Goal: Information Seeking & Learning: Learn about a topic

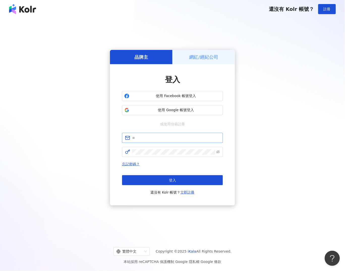
click at [151, 141] on span at bounding box center [172, 138] width 101 height 10
click at [150, 139] on input "text" at bounding box center [176, 138] width 88 height 6
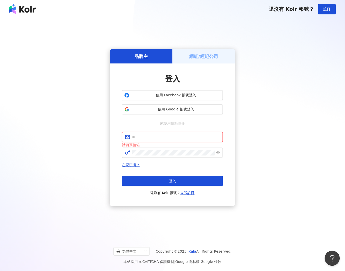
type input "**********"
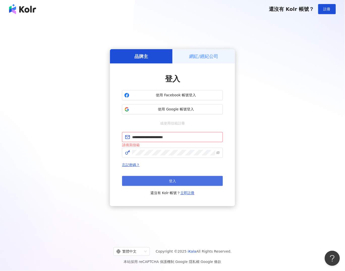
click at [168, 181] on button "登入" at bounding box center [172, 181] width 101 height 10
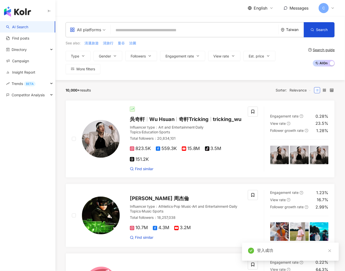
click at [91, 28] on div "All platforms" at bounding box center [85, 30] width 31 height 8
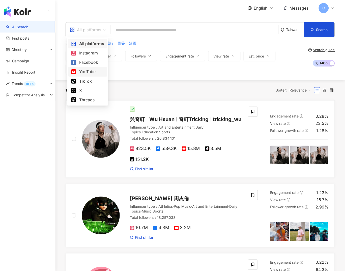
click at [89, 73] on div "YouTube" at bounding box center [87, 72] width 33 height 6
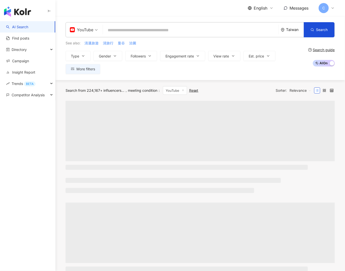
click at [290, 30] on div "Taiwan" at bounding box center [295, 29] width 18 height 4
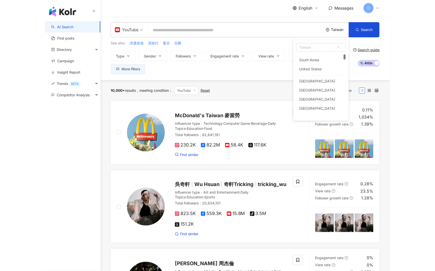
scroll to position [70, 0]
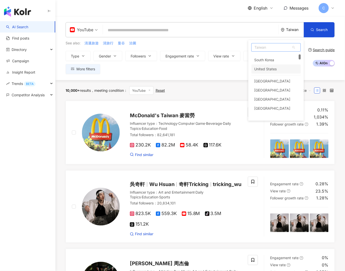
click at [272, 70] on div "United States" at bounding box center [265, 68] width 22 height 9
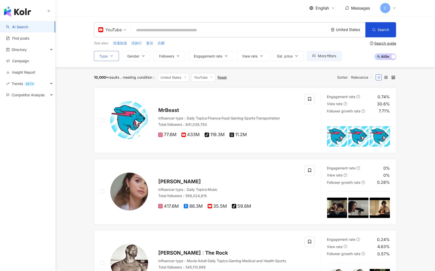
click at [110, 56] on icon "button" at bounding box center [112, 56] width 4 height 4
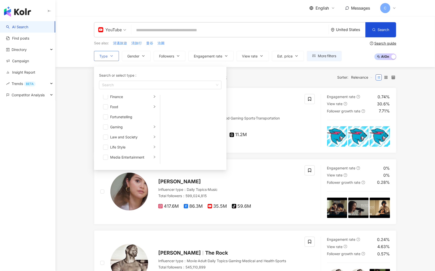
scroll to position [65, 0]
click at [107, 125] on span "button" at bounding box center [105, 126] width 5 height 5
click at [152, 128] on li "Gaming" at bounding box center [129, 126] width 59 height 10
click at [136, 59] on button "Gender" at bounding box center [136, 56] width 29 height 10
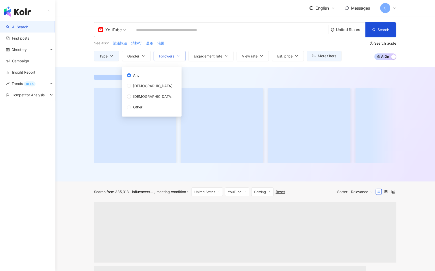
click at [172, 56] on span "Followers" at bounding box center [166, 56] width 15 height 4
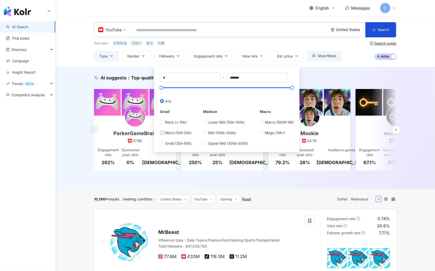
type input "*****"
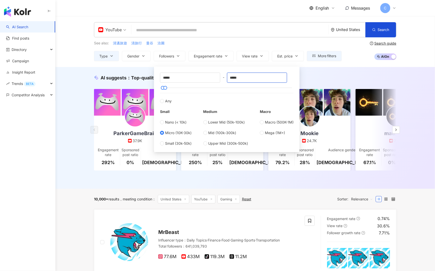
drag, startPoint x: 246, startPoint y: 79, endPoint x: 226, endPoint y: 78, distance: 20.2
click at [226, 78] on div "***** - ***** Any Small Nano (< 10k) Micro (10K-30k) Small (30k-50k) Medium Low…" at bounding box center [227, 110] width 134 height 74
drag, startPoint x: 233, startPoint y: 76, endPoint x: 230, endPoint y: 76, distance: 3.5
click at [230, 76] on input "*****" at bounding box center [257, 78] width 60 height 10
type input "******"
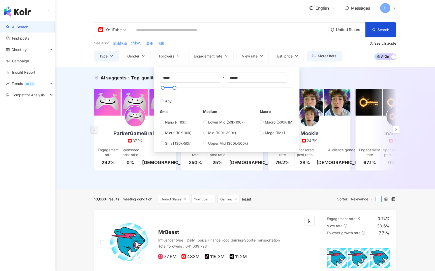
click at [244, 97] on label "Any" at bounding box center [227, 98] width 134 height 11
type input "*"
type input "*******"
click at [171, 134] on span "Micro (10K-30k)" at bounding box center [178, 133] width 26 height 6
type input "*****"
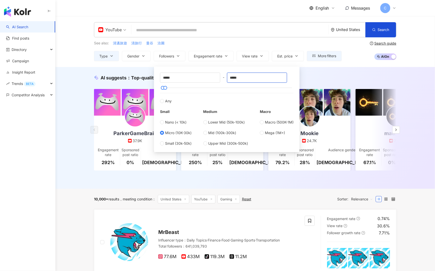
drag, startPoint x: 244, startPoint y: 78, endPoint x: 227, endPoint y: 77, distance: 16.9
click at [227, 77] on div "***** - ***** Any Small Nano (< 10k) Micro (10K-30k) Small (30k-50k) Medium Low…" at bounding box center [227, 110] width 134 height 74
click at [242, 45] on div "See also: 清邁旅遊 清旅行 曼谷 洽圖" at bounding box center [218, 43] width 248 height 6
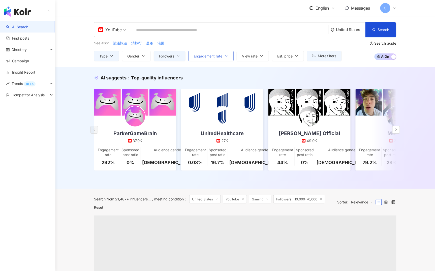
click at [219, 54] on span "Engagement rate" at bounding box center [208, 56] width 28 height 4
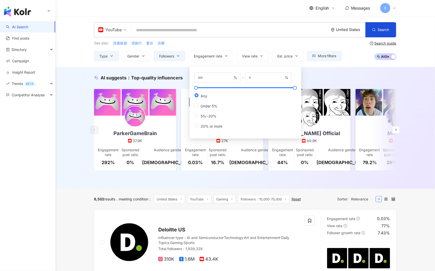
click at [236, 47] on div "See also: 清邁旅遊 清旅行 曼谷 洽圖 Type Gender Followers Engagement rate View rate Est. p…" at bounding box center [218, 50] width 248 height 21
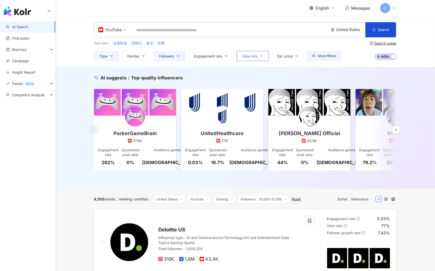
click at [256, 54] on span "View rate" at bounding box center [250, 56] width 16 height 4
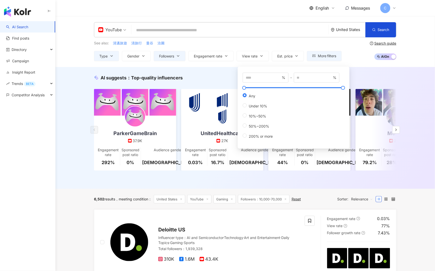
click at [254, 45] on div "See also: 清邁旅遊 清旅行 曼谷 洽圖" at bounding box center [218, 43] width 248 height 6
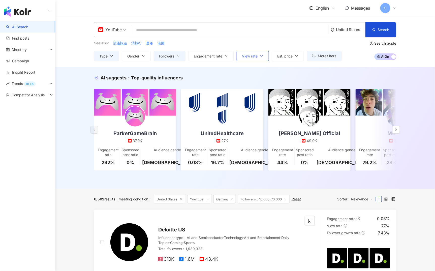
click at [260, 53] on button "View rate" at bounding box center [253, 56] width 32 height 10
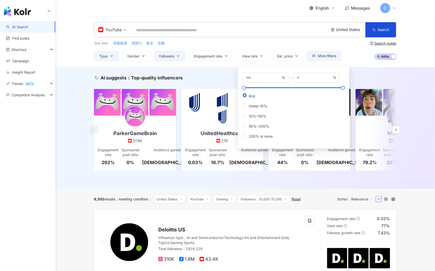
click at [260, 44] on div "See also: 清邁旅遊 清旅行 曼谷 洽圖" at bounding box center [218, 43] width 248 height 6
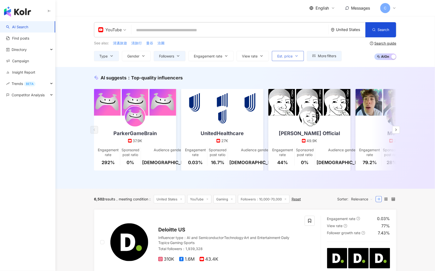
click at [289, 55] on span "Est. price" at bounding box center [284, 56] width 15 height 4
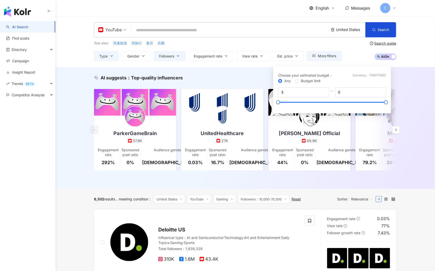
click at [283, 46] on div "See also: 清邁旅遊 清旅行 曼谷 洽圖 Type Gender Followers Engagement rate View rate Est. p…" at bounding box center [218, 50] width 248 height 21
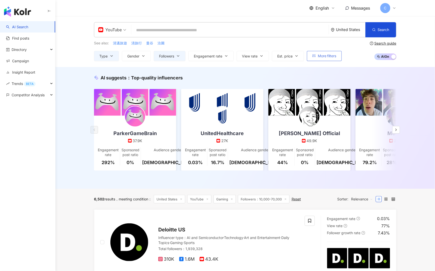
click at [315, 59] on button "More filters" at bounding box center [324, 56] width 35 height 10
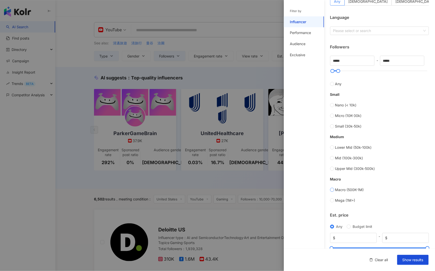
scroll to position [110, 0]
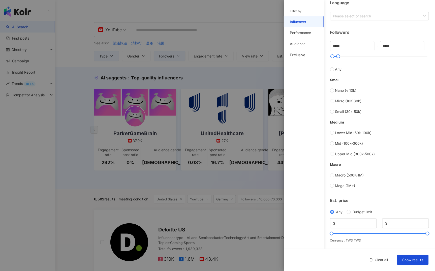
click at [276, 74] on div at bounding box center [217, 135] width 435 height 271
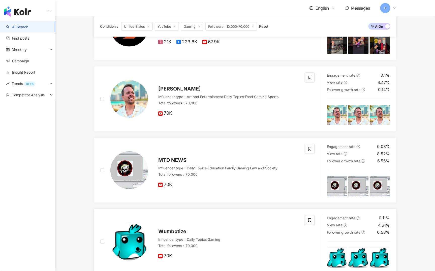
scroll to position [0, 0]
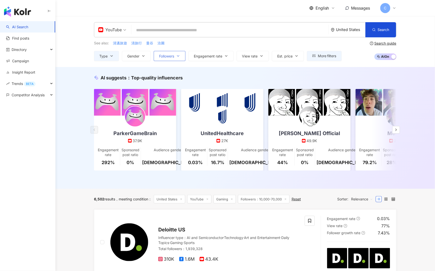
click at [178, 53] on button "Followers" at bounding box center [170, 56] width 32 height 10
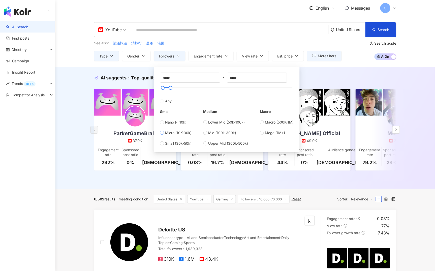
click at [175, 135] on span "Micro (10K-30k)" at bounding box center [178, 133] width 26 height 6
type input "*****"
click at [180, 60] on button "Followers" at bounding box center [170, 56] width 32 height 10
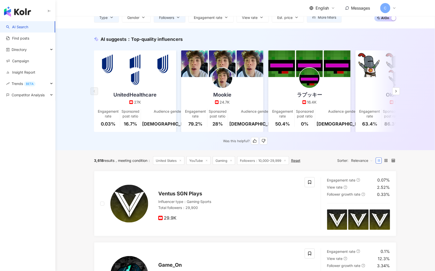
scroll to position [130, 0]
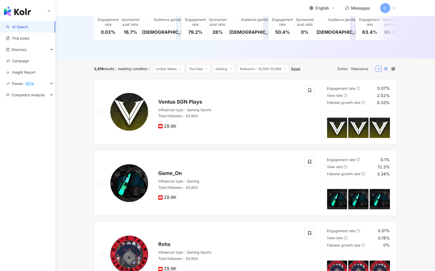
click at [344, 69] on label at bounding box center [386, 69] width 6 height 6
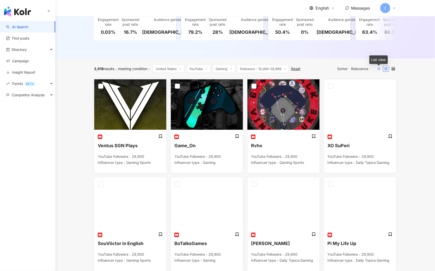
click at [344, 69] on icon at bounding box center [379, 69] width 4 height 4
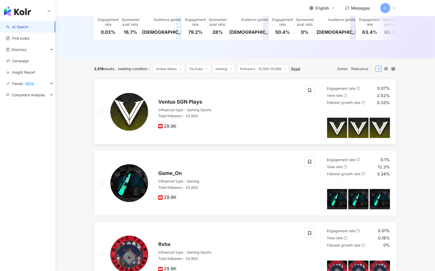
click at [186, 99] on span "Ventus SGN Plays" at bounding box center [180, 102] width 44 height 6
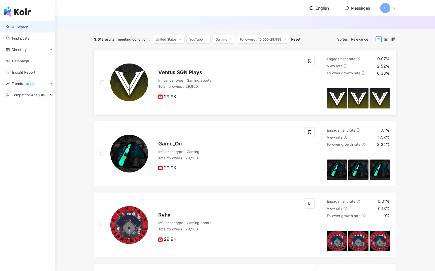
scroll to position [175, 0]
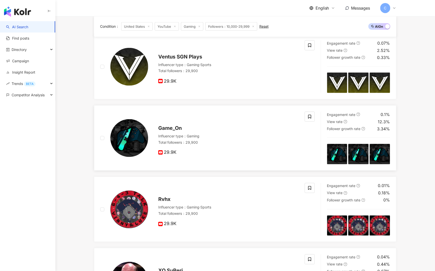
click at [171, 126] on span "Game_On" at bounding box center [169, 128] width 23 height 6
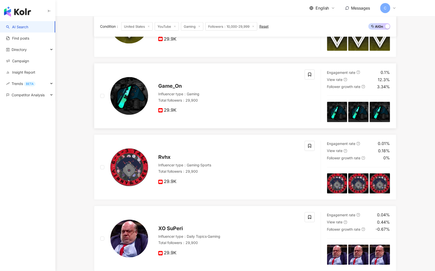
scroll to position [250, 0]
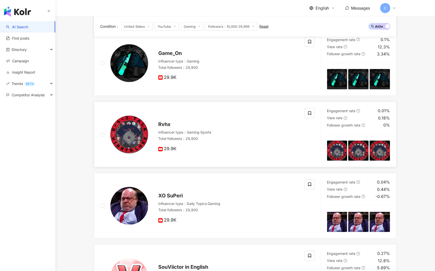
click at [136, 137] on img at bounding box center [129, 135] width 38 height 38
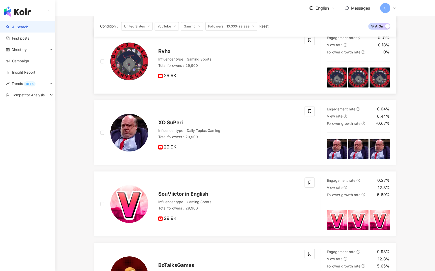
scroll to position [330, 0]
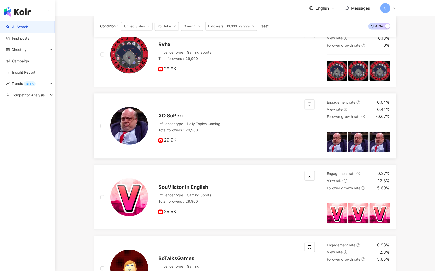
click at [138, 134] on img at bounding box center [129, 126] width 38 height 38
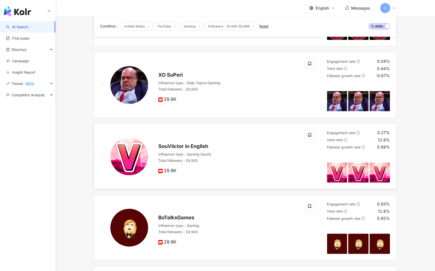
click at [131, 152] on img at bounding box center [129, 156] width 38 height 38
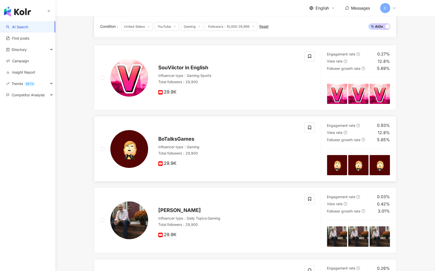
click at [131, 148] on img at bounding box center [129, 149] width 38 height 38
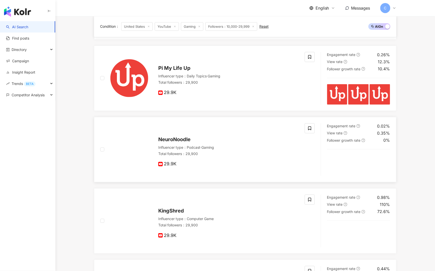
scroll to position [670, 0]
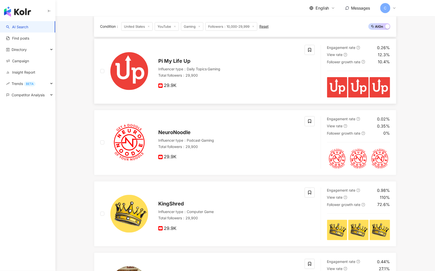
click at [139, 80] on img at bounding box center [129, 71] width 38 height 38
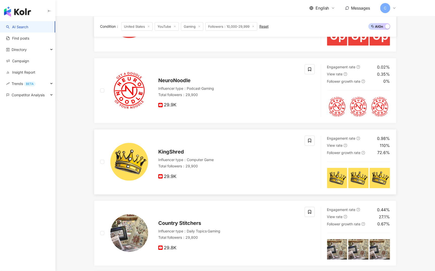
click at [129, 153] on img at bounding box center [129, 162] width 38 height 38
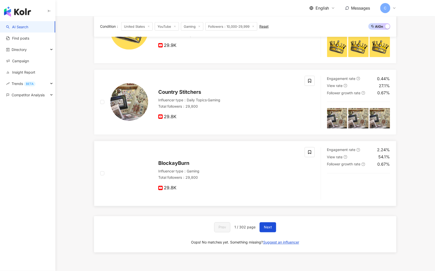
scroll to position [865, 0]
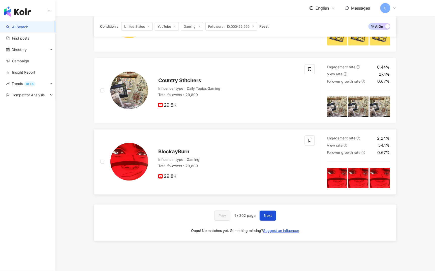
click at [131, 165] on img at bounding box center [129, 162] width 38 height 38
click at [275, 217] on button "Next" at bounding box center [268, 216] width 17 height 10
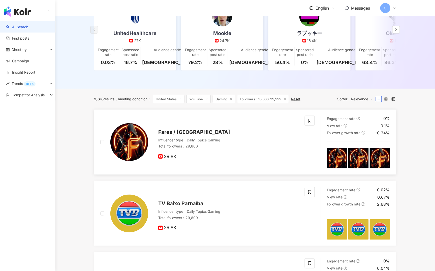
scroll to position [111, 0]
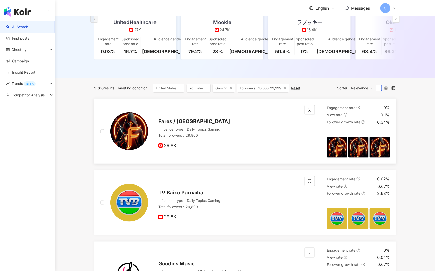
click at [144, 138] on img at bounding box center [129, 131] width 38 height 38
click at [136, 191] on img at bounding box center [129, 203] width 38 height 38
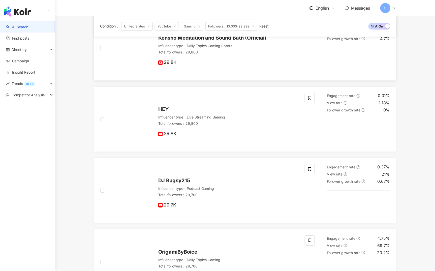
scroll to position [444, 0]
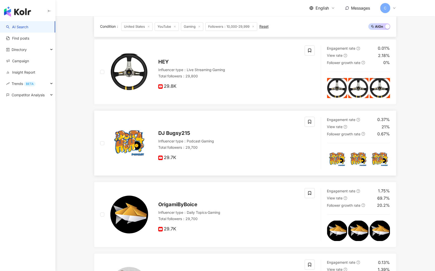
click at [133, 146] on img at bounding box center [129, 143] width 38 height 38
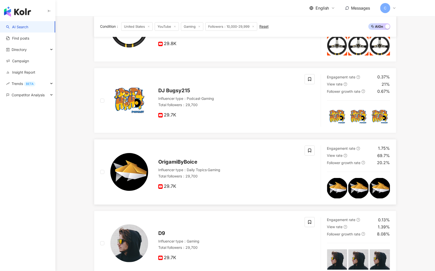
scroll to position [528, 0]
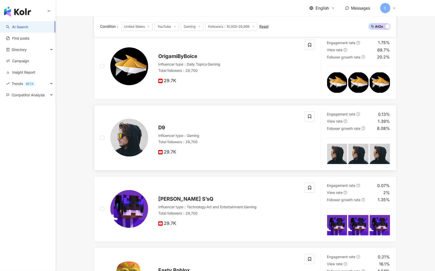
click at [134, 140] on img at bounding box center [129, 138] width 38 height 38
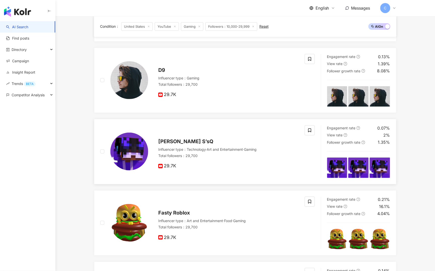
click at [133, 152] on img at bounding box center [129, 152] width 38 height 38
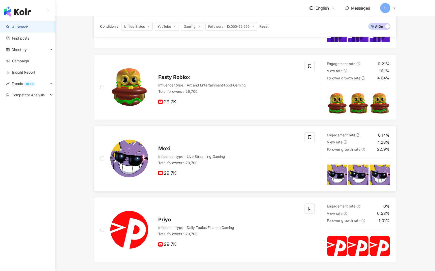
click at [129, 159] on img at bounding box center [129, 159] width 38 height 38
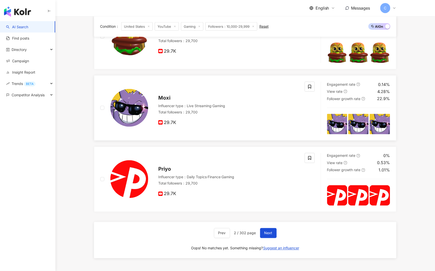
scroll to position [871, 0]
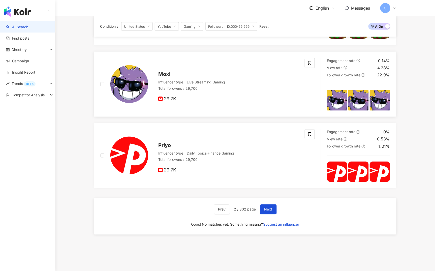
click at [139, 66] on div at bounding box center [129, 84] width 38 height 38
click at [269, 212] on button "Next" at bounding box center [268, 209] width 17 height 10
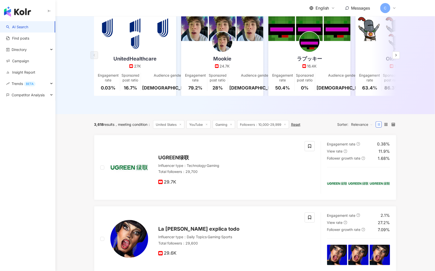
scroll to position [74, 0]
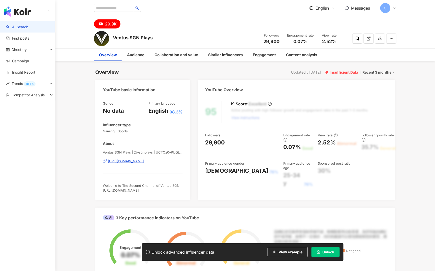
click at [138, 162] on div "https://www.youtube.com/channel/UCTCz0vPUQLcF8ZoXr5Xcdyw" at bounding box center [126, 161] width 36 height 5
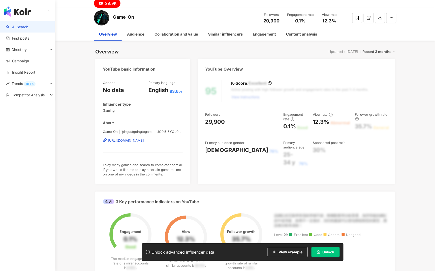
scroll to position [70, 0]
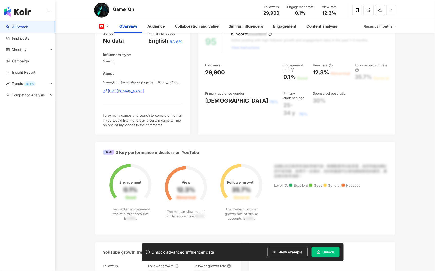
click at [131, 91] on div "https://www.youtube.com/channel/UC0l5_5YOq08P52xd4WwMX4A" at bounding box center [126, 91] width 36 height 5
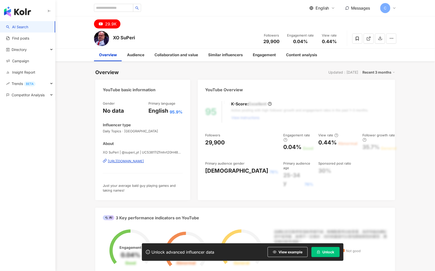
click at [144, 162] on div "https://www.youtube.com/channel/UC5381TIZfmhrt20H48WguTg" at bounding box center [126, 161] width 36 height 5
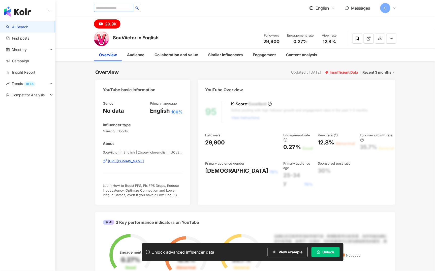
click at [138, 160] on div "https://www.youtube.com/channel/UCvZkEV18q5Upz9Iib7txeUw" at bounding box center [126, 161] width 36 height 5
click at [138, 161] on div "[URL][DOMAIN_NAME]" at bounding box center [126, 161] width 36 height 5
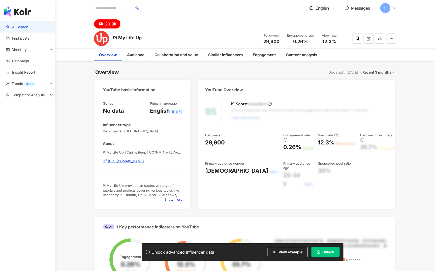
click at [144, 159] on div "https://www.youtube.com/channel/UC7NMrNa-RgcVeD__l_uPJTg" at bounding box center [126, 161] width 36 height 5
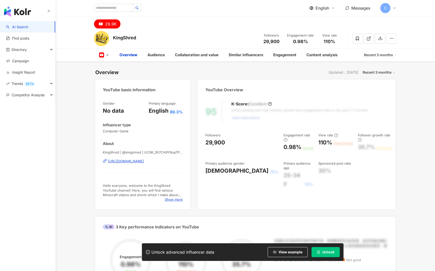
click at [134, 160] on div "https://www.youtube.com/channel/UC9K_357CH9Y6upTPqbF2N0A" at bounding box center [126, 161] width 36 height 5
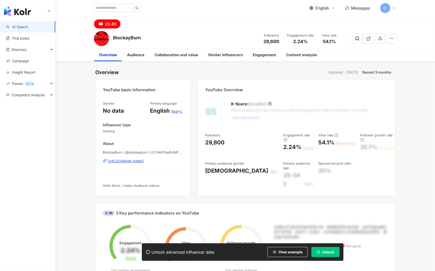
click at [136, 159] on div "[URL][DOMAIN_NAME]" at bounding box center [126, 161] width 36 height 5
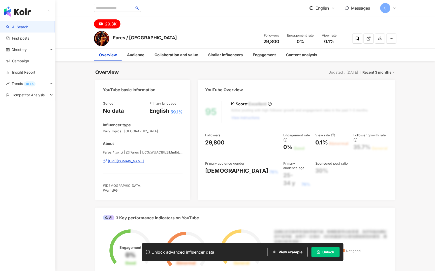
click at [144, 161] on div "https://www.youtube.com/channel/UC3cWUACI8IvZjMm1bLKVCLA" at bounding box center [126, 161] width 36 height 5
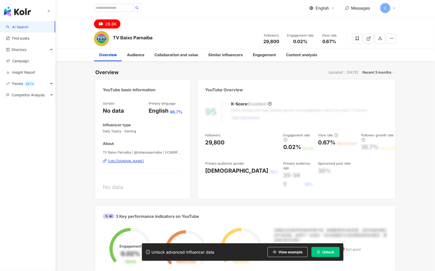
click at [154, 178] on div "TV Baixo Parnaíba | @tvbaixoparnaiba | UC86RFb6hibt0Y8d8piKsh1Q https://www.you…" at bounding box center [143, 164] width 80 height 29
click at [140, 162] on div "https://www.youtube.com/channel/UC86RFb6hibt0Y8d8piKsh1Q" at bounding box center [126, 161] width 36 height 5
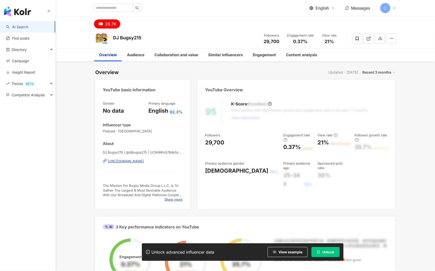
scroll to position [37, 0]
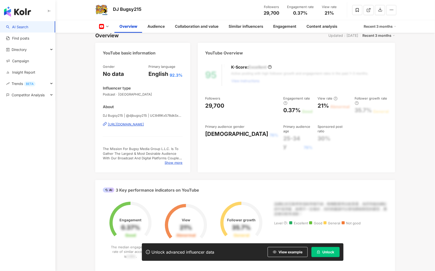
click at [144, 125] on div "[URL][DOMAIN_NAME]" at bounding box center [126, 124] width 36 height 5
click at [144, 120] on div "DJ Bugsy215 | @djbugsy215 | UC84RKx578dkSxQnwx2Conkw https://www.youtube.com/ch…" at bounding box center [143, 127] width 80 height 29
click at [144, 122] on div "https://www.youtube.com/channel/UC84RKx578dkSxQnwx2Conkw" at bounding box center [126, 124] width 36 height 5
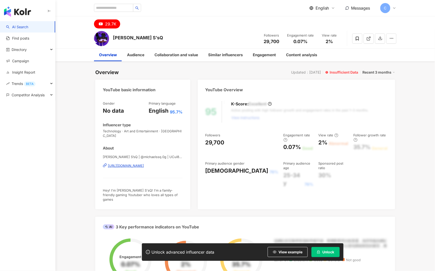
click at [146, 164] on div "[PERSON_NAME] S’sQ | @michaelssq.0g | UCul8YpRKtIm3rBBhL58MT-w [URL][DOMAIN_NAM…" at bounding box center [143, 168] width 80 height 29
click at [144, 163] on div "[URL][DOMAIN_NAME]" at bounding box center [126, 165] width 36 height 5
click at [115, 163] on div "[URL][DOMAIN_NAME]" at bounding box center [126, 165] width 36 height 5
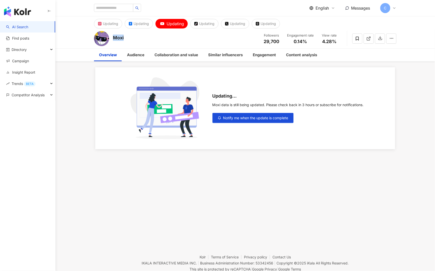
drag, startPoint x: 112, startPoint y: 41, endPoint x: 126, endPoint y: 38, distance: 14.8
click at [126, 38] on div "Moxi Followers 29,700 Engagement rate 0.14% View rate 4.28%" at bounding box center [245, 38] width 322 height 20
copy div "Moxi"
